Goal: Navigation & Orientation: Find specific page/section

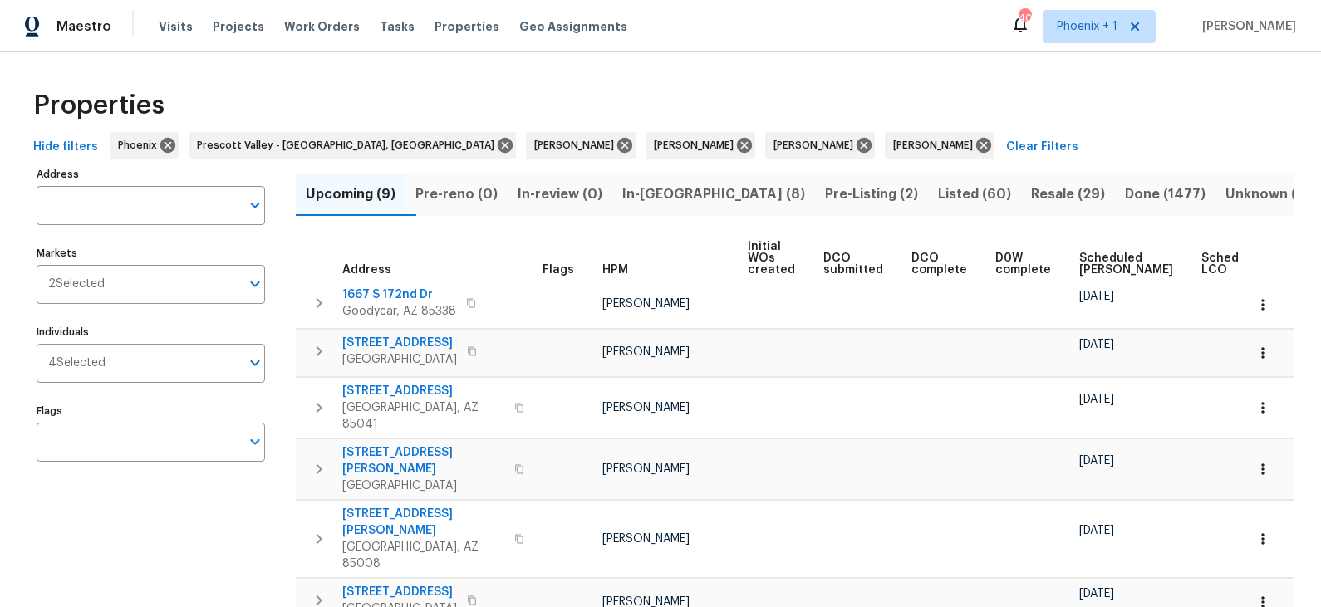
click at [692, 194] on span "In-reno (8)" at bounding box center [713, 194] width 183 height 23
